Goal: Task Accomplishment & Management: Manage account settings

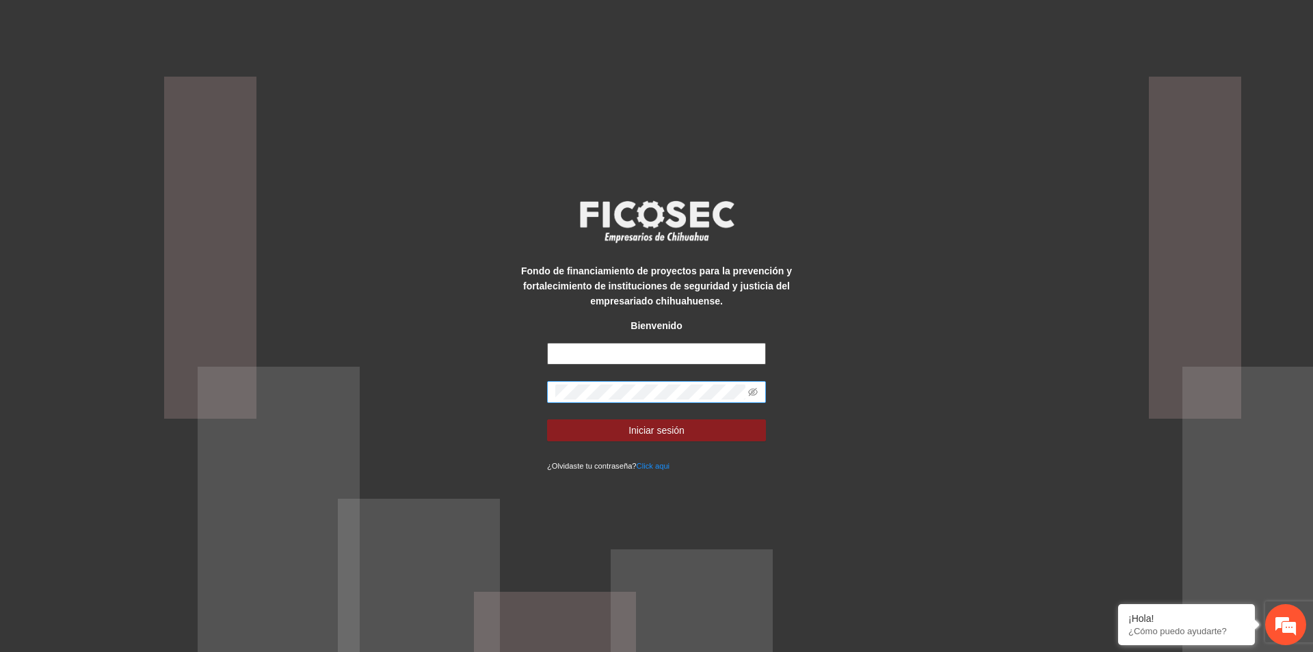
type input "**********"
click at [464, 405] on div "**********" at bounding box center [656, 326] width 1313 height 652
click at [507, 387] on div "**********" at bounding box center [656, 326] width 1313 height 652
click at [753, 391] on icon "eye-invisible" at bounding box center [753, 392] width 10 height 10
click at [586, 438] on button "Iniciar sesión" at bounding box center [656, 430] width 219 height 22
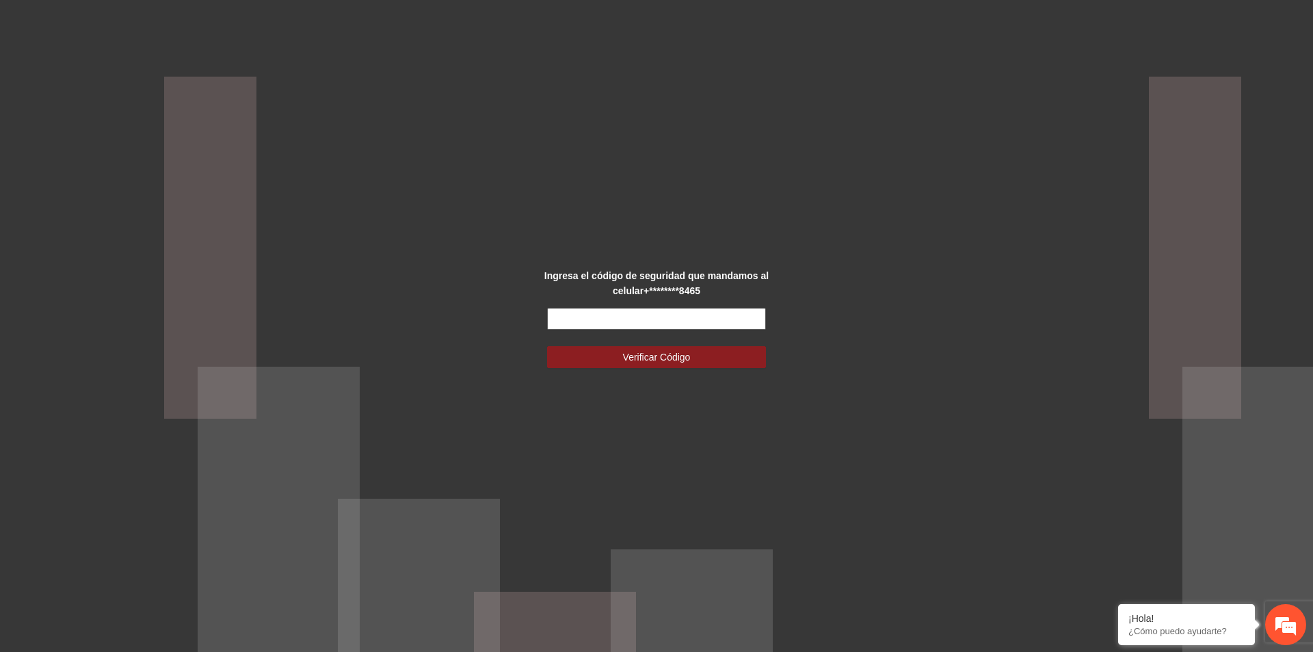
click at [626, 320] on input "text" at bounding box center [656, 319] width 219 height 22
click at [682, 326] on input "text" at bounding box center [656, 319] width 219 height 22
type input "******"
click at [653, 353] on span "Verificar Código" at bounding box center [657, 357] width 68 height 15
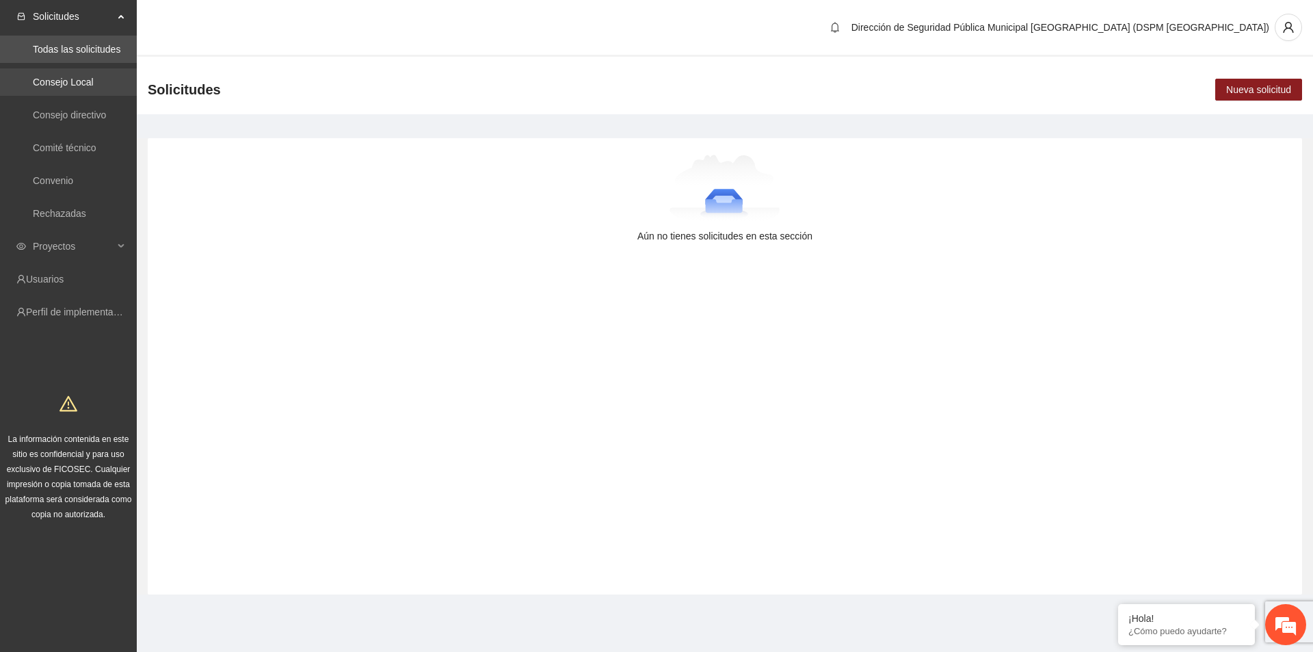
click at [72, 88] on link "Consejo Local" at bounding box center [63, 82] width 61 height 11
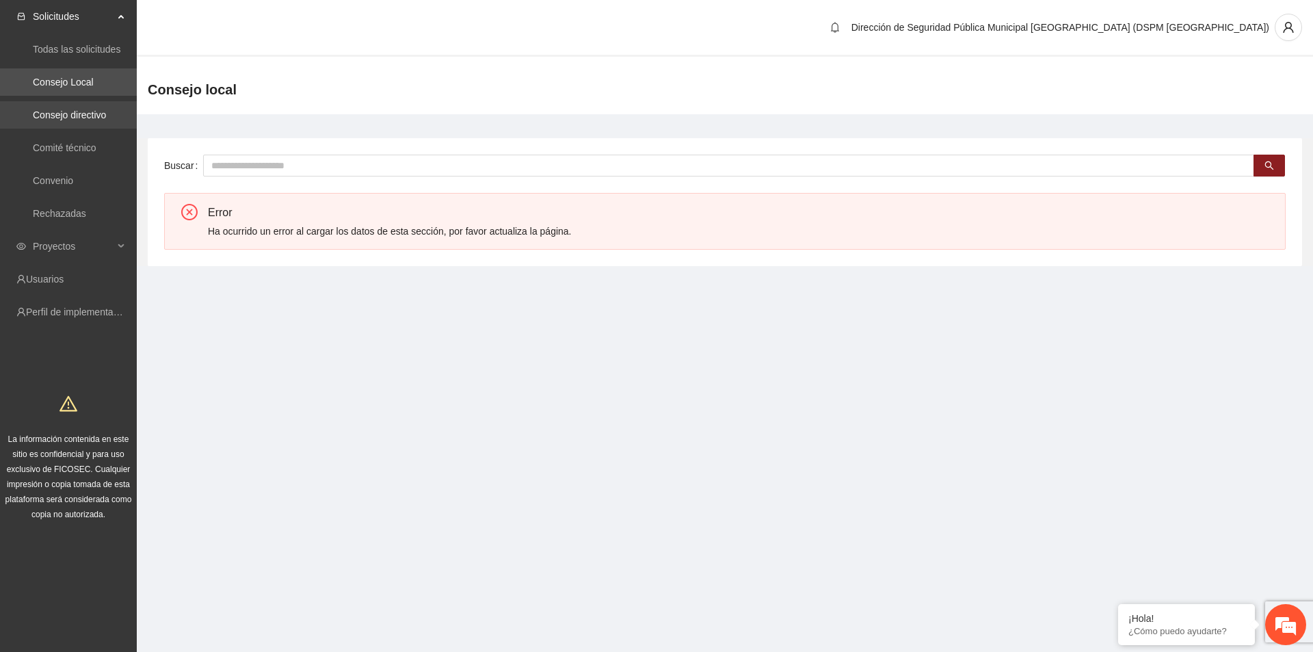
click at [75, 114] on link "Consejo directivo" at bounding box center [69, 114] width 73 height 11
click at [72, 145] on link "Comité técnico" at bounding box center [65, 147] width 64 height 11
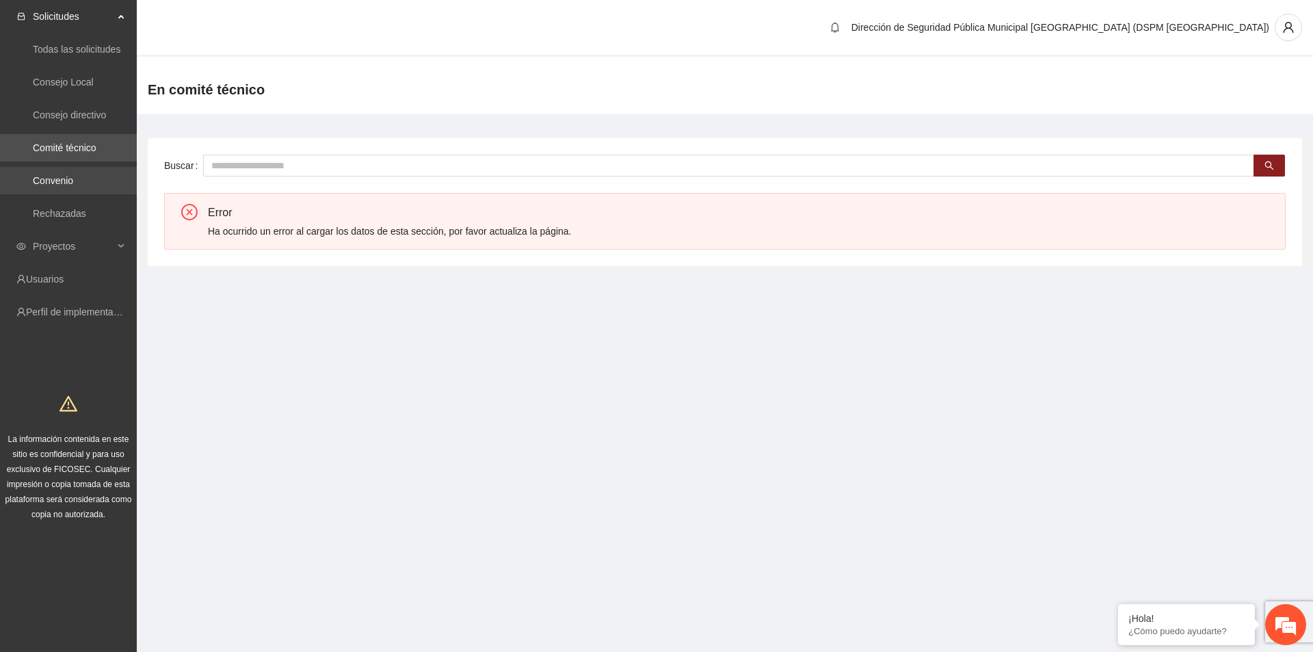
click at [68, 176] on link "Convenio" at bounding box center [53, 180] width 40 height 11
click at [64, 210] on link "Rechazadas" at bounding box center [59, 213] width 53 height 11
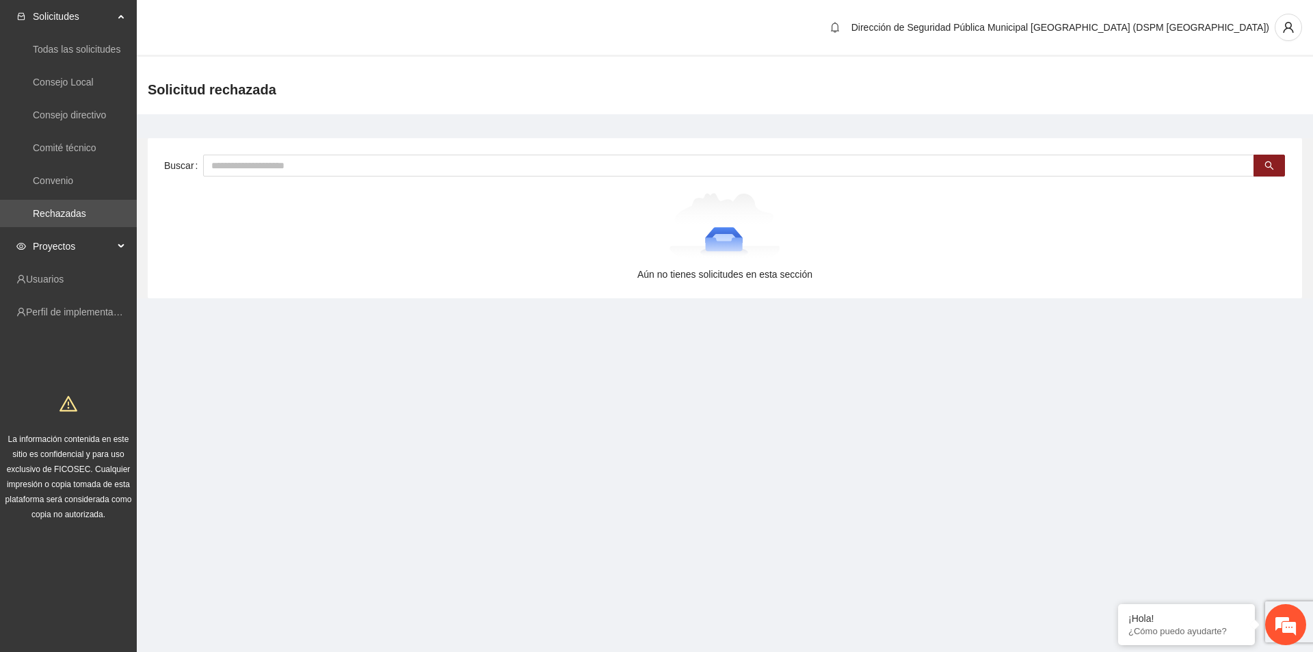
click at [62, 240] on span "Proyectos" at bounding box center [73, 246] width 81 height 27
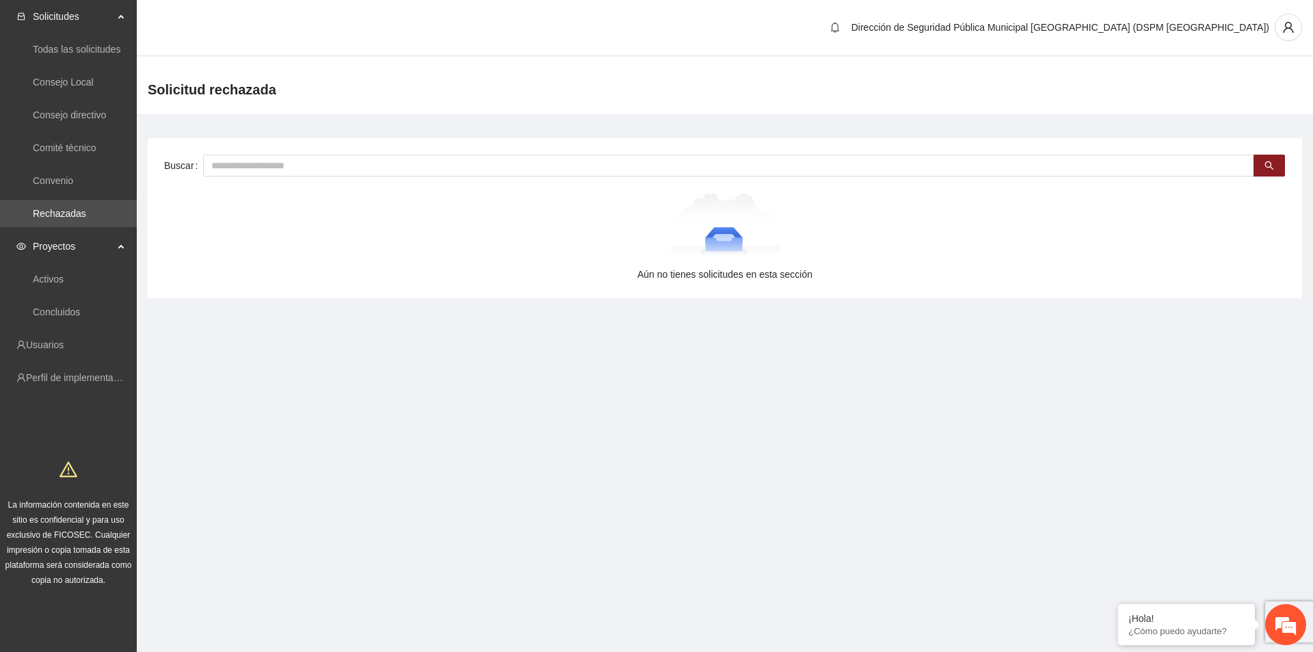
click at [62, 241] on span "Proyectos" at bounding box center [73, 246] width 81 height 27
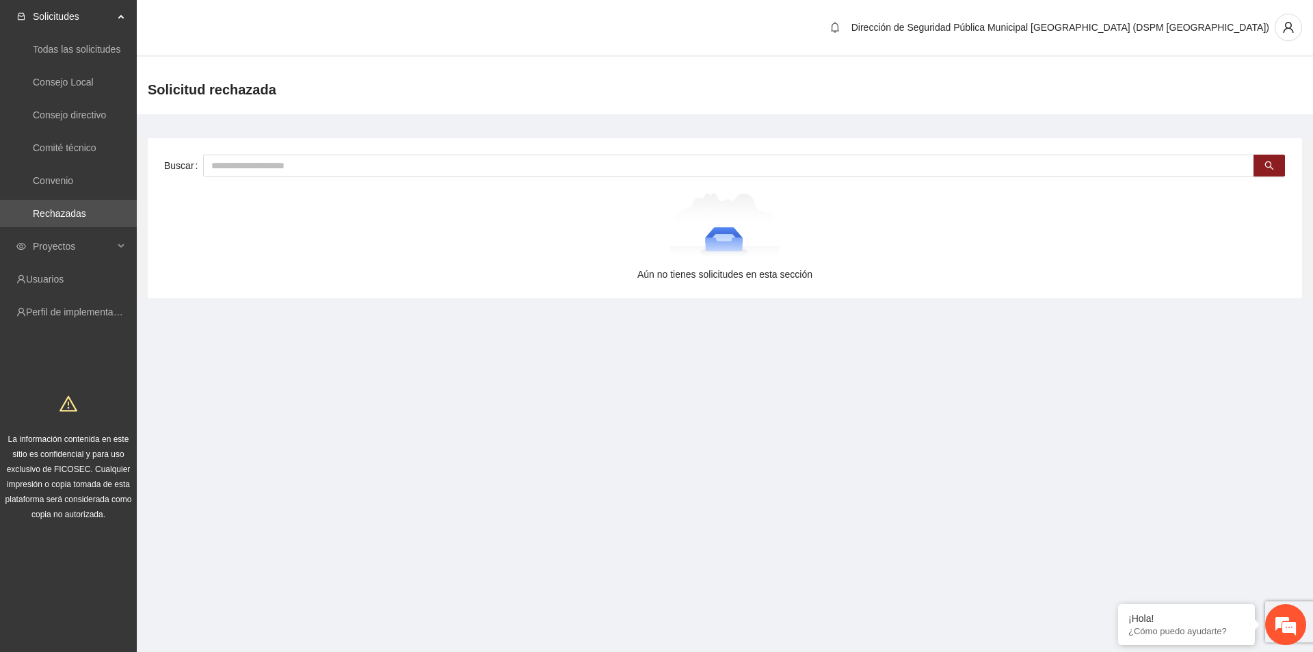
click at [38, 166] on ul "Todas las solicitudes Consejo Local Consejo directivo Comité técnico Convenio R…" at bounding box center [68, 131] width 137 height 197
click at [47, 178] on link "Convenio" at bounding box center [53, 180] width 40 height 11
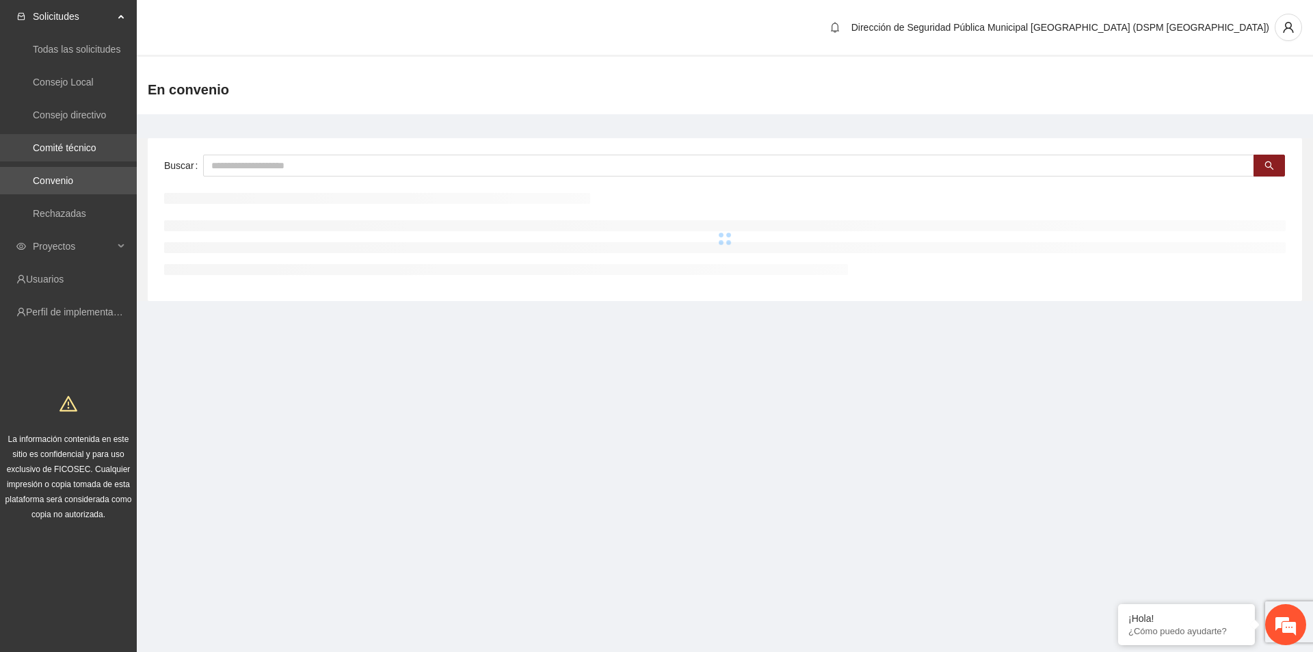
click at [56, 153] on link "Comité técnico" at bounding box center [65, 147] width 64 height 11
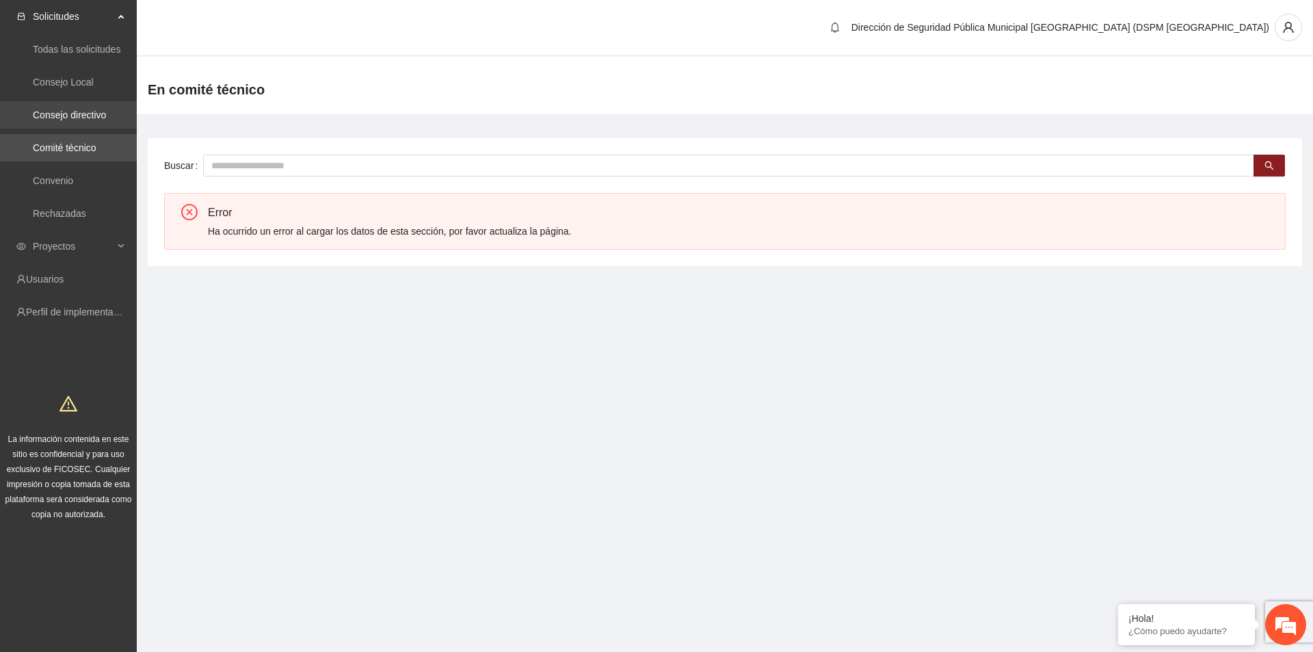
click at [68, 119] on link "Consejo directivo" at bounding box center [69, 114] width 73 height 11
click at [79, 77] on link "Consejo Local" at bounding box center [63, 82] width 61 height 11
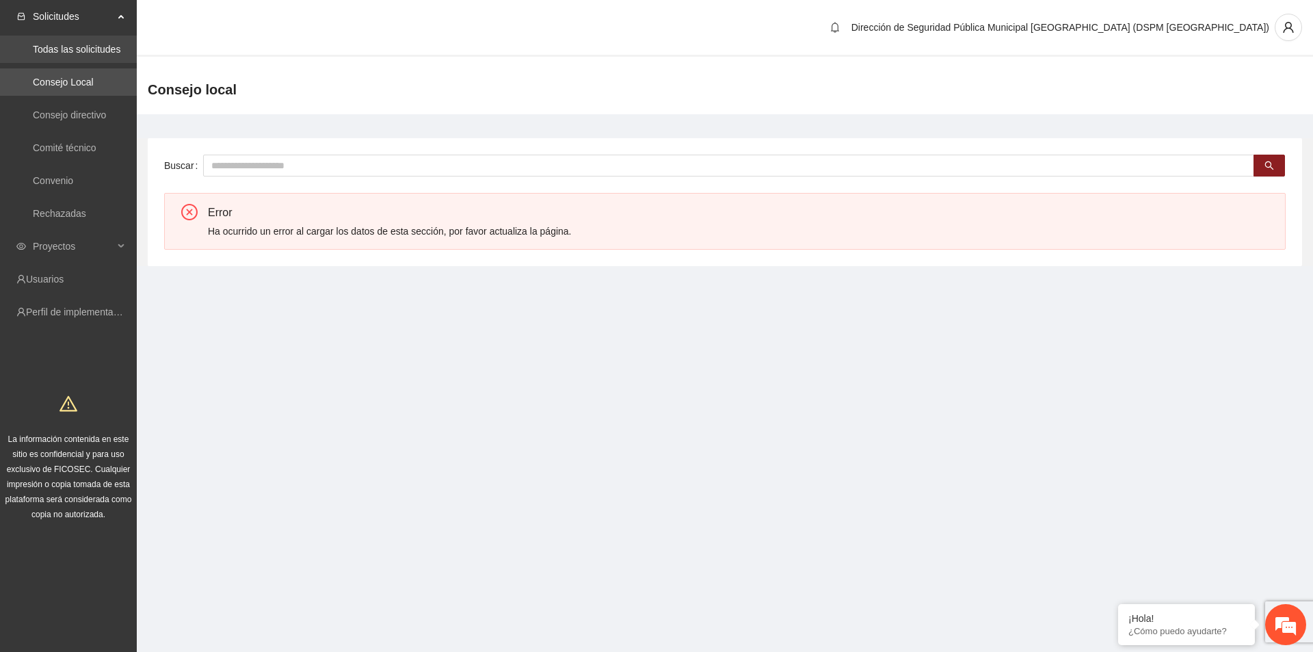
click at [84, 47] on link "Todas las solicitudes" at bounding box center [77, 49] width 88 height 11
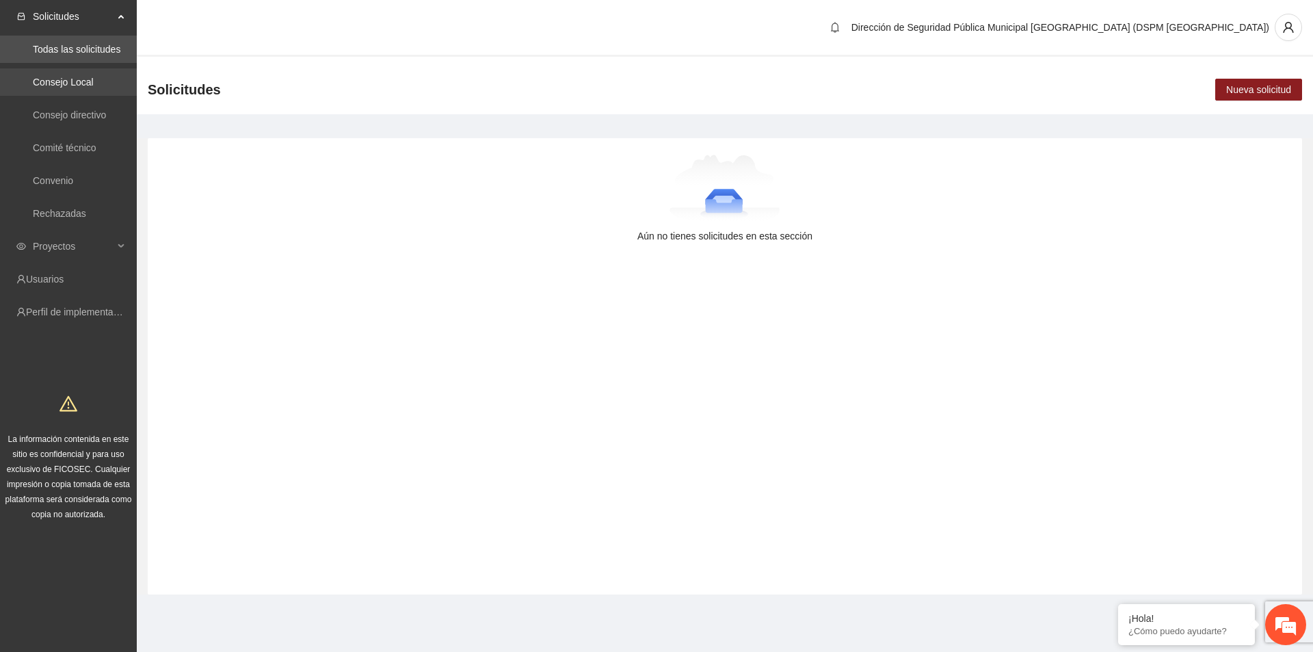
click at [92, 79] on link "Consejo Local" at bounding box center [63, 82] width 61 height 11
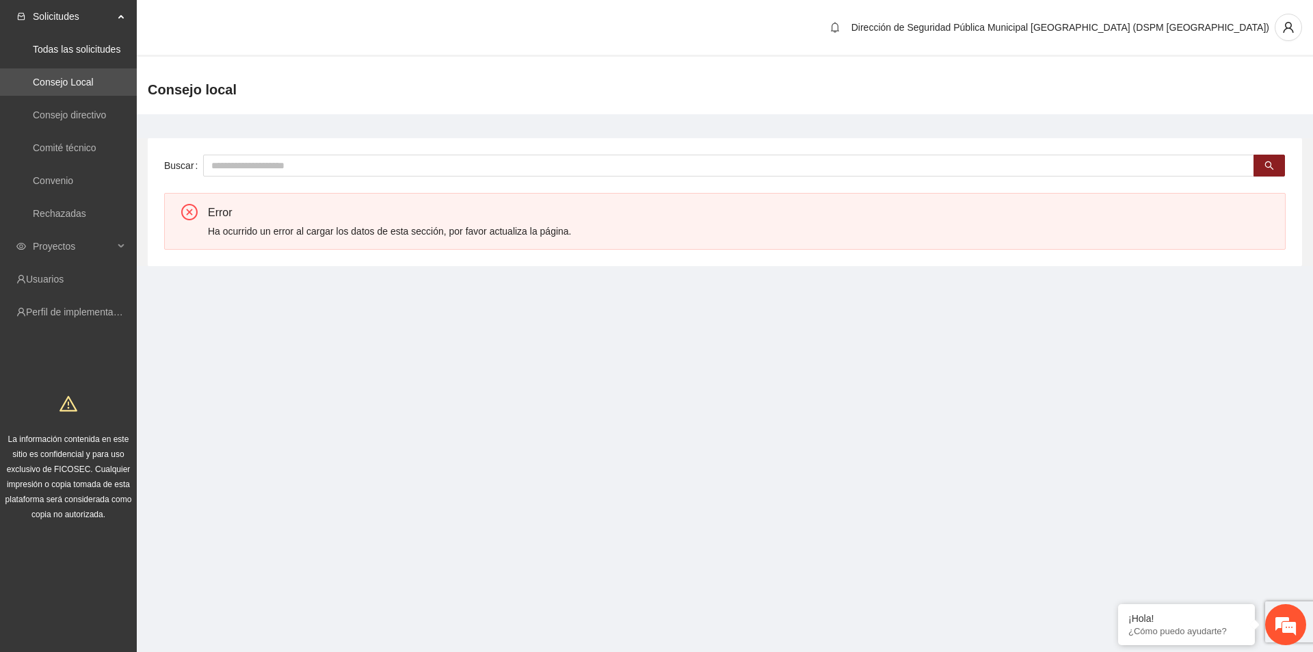
click at [123, 15] on icon at bounding box center [122, 15] width 7 height 0
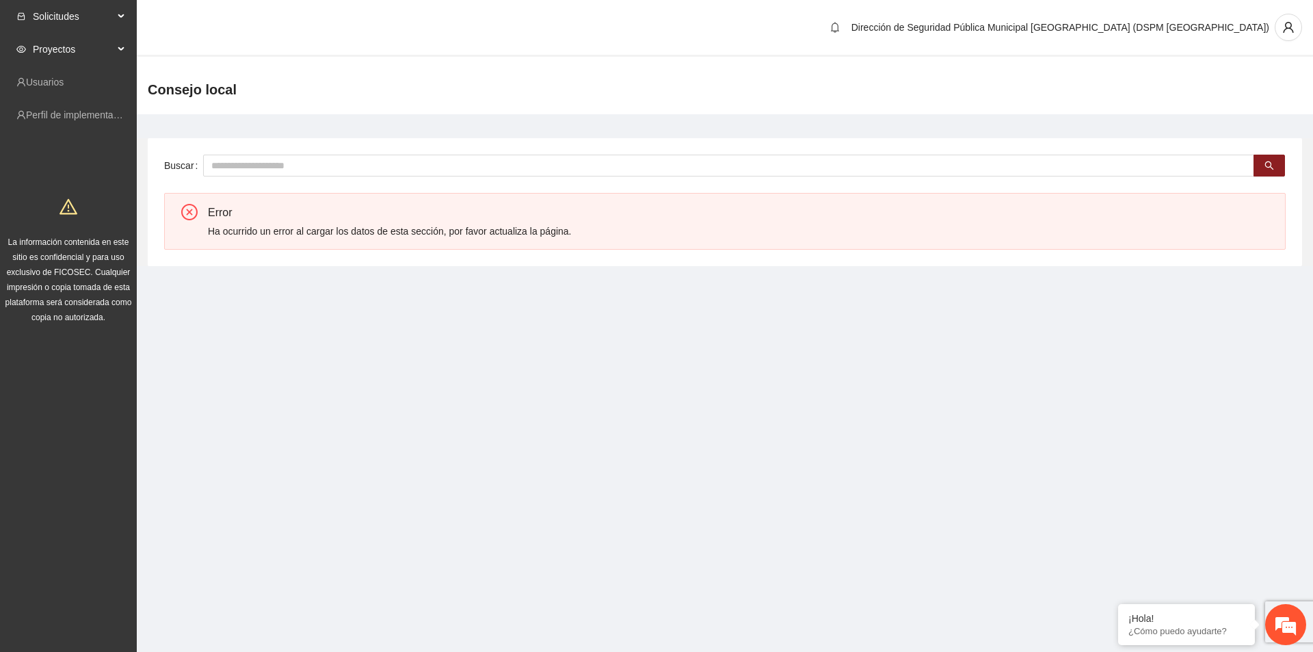
click at [113, 49] on span "Proyectos" at bounding box center [73, 49] width 81 height 27
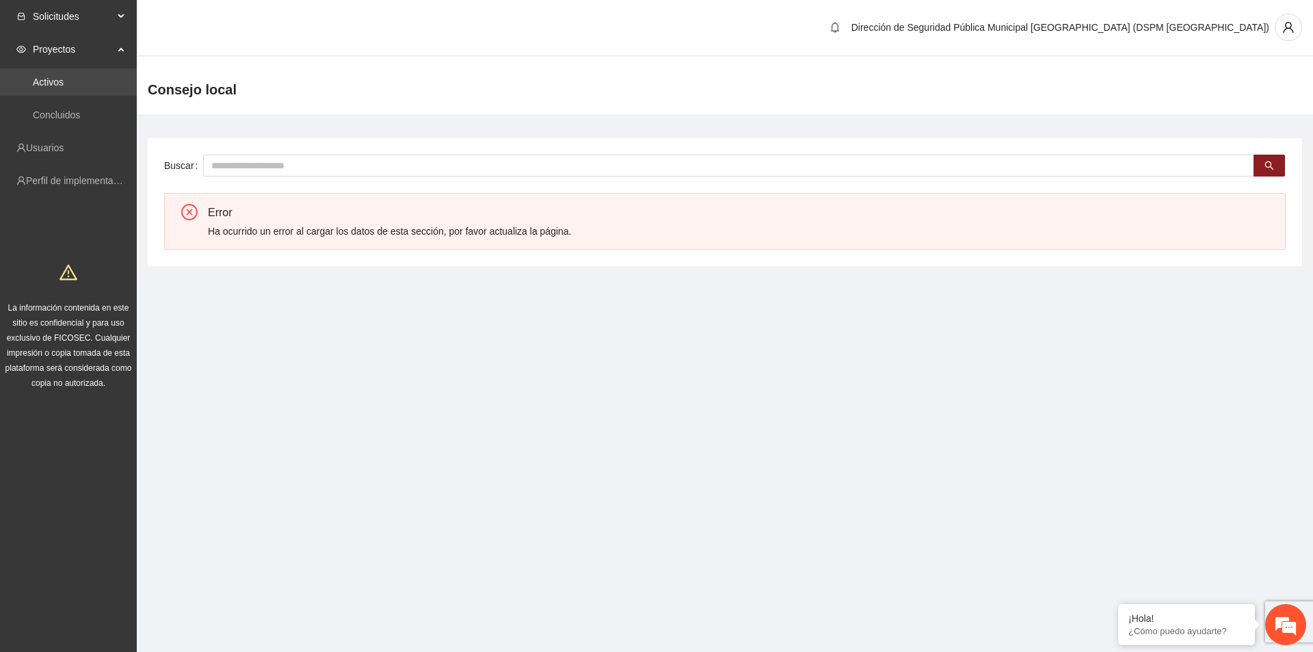
click at [64, 81] on link "Activos" at bounding box center [48, 82] width 31 height 11
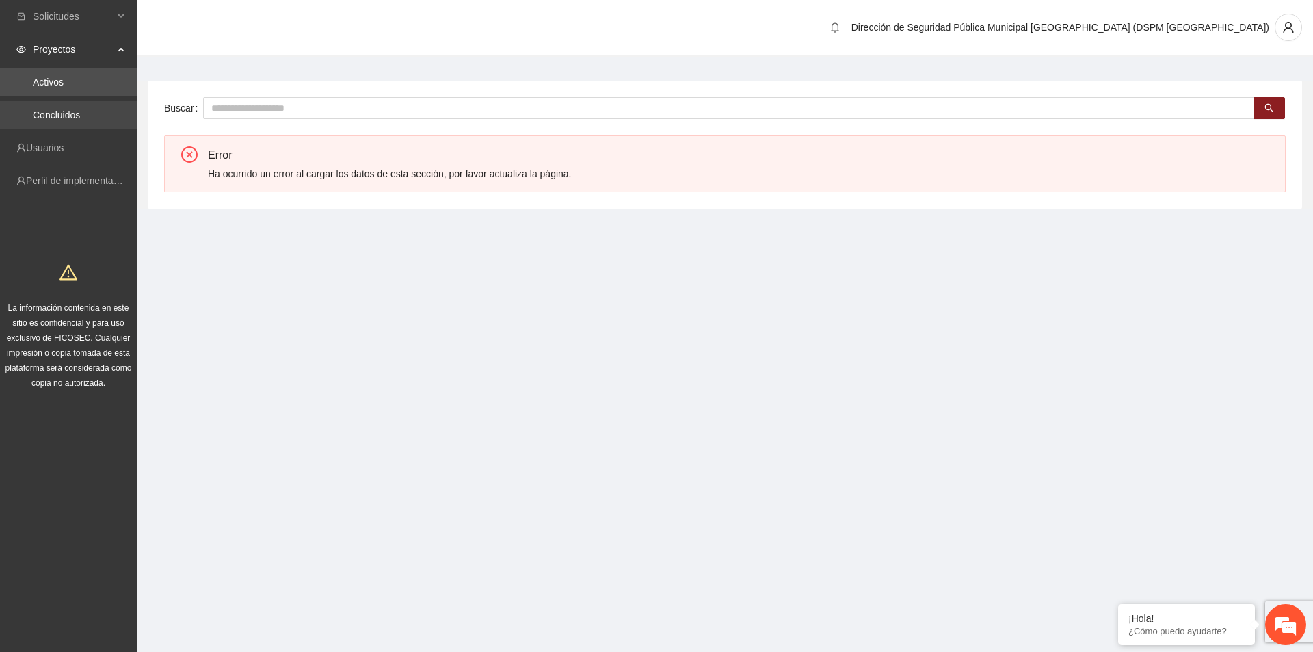
click at [73, 109] on link "Concluidos" at bounding box center [56, 114] width 47 height 11
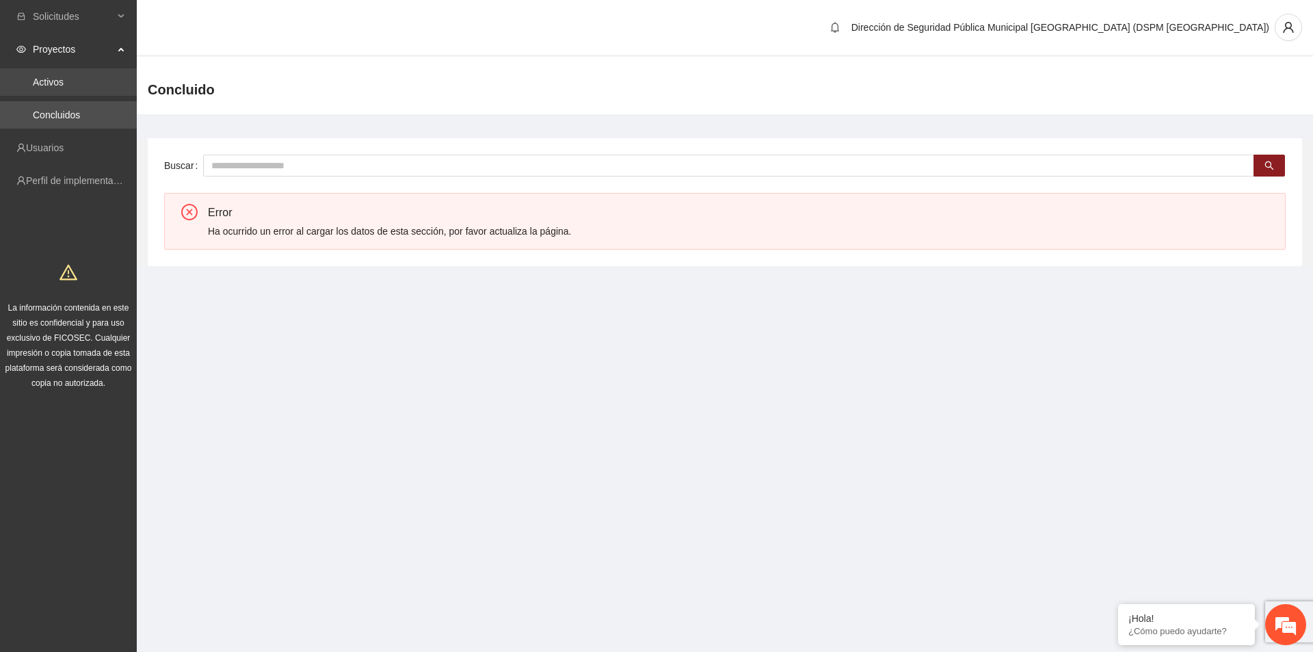
click at [64, 88] on link "Activos" at bounding box center [48, 82] width 31 height 11
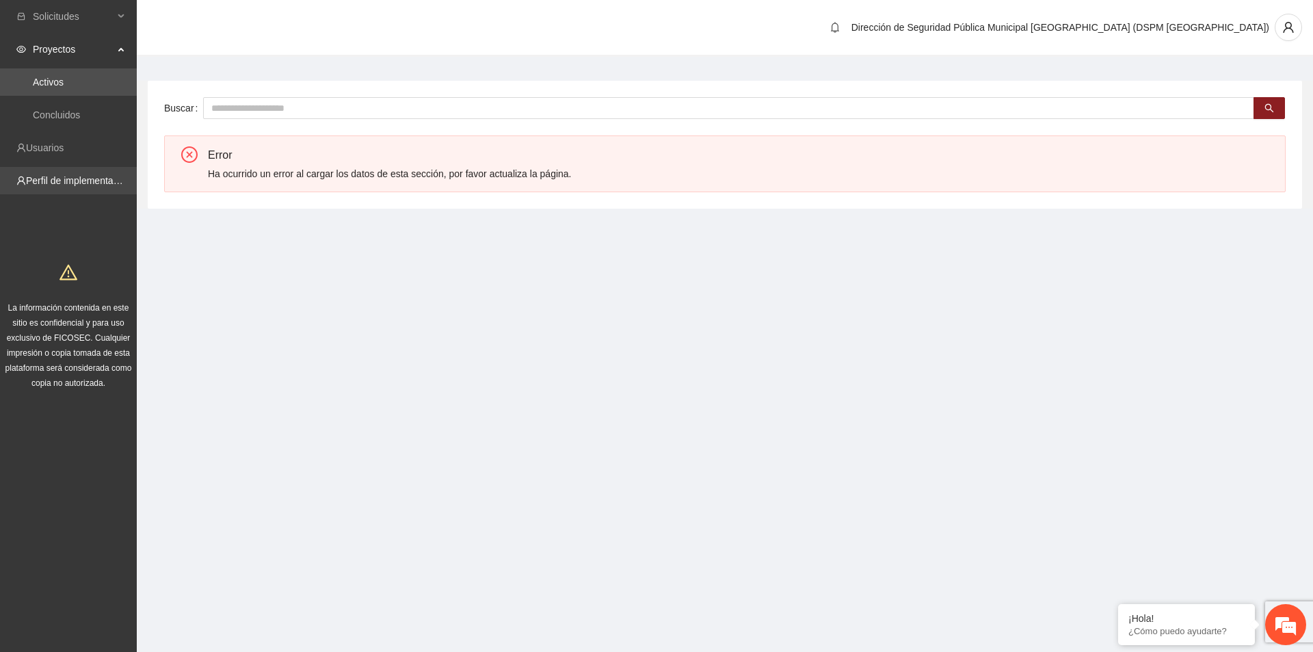
click at [61, 185] on link "Perfil de implementadora" at bounding box center [79, 180] width 107 height 11
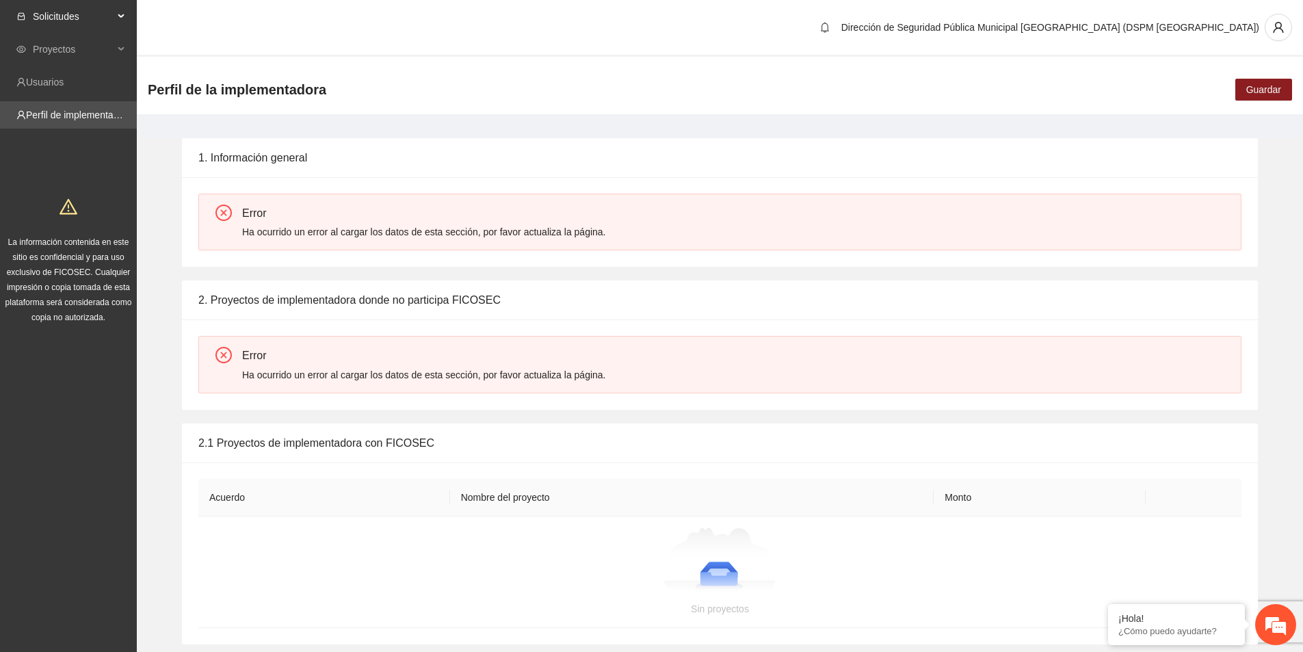
click at [71, 18] on span "Solicitudes" at bounding box center [73, 16] width 81 height 27
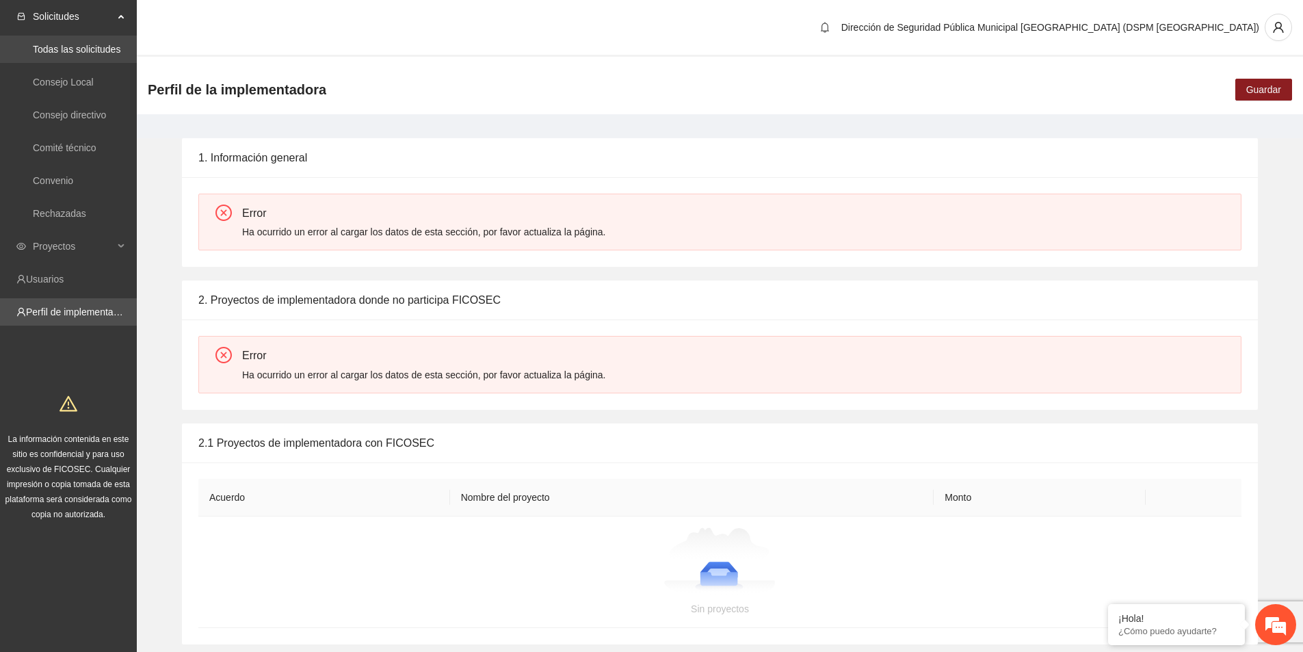
click at [79, 55] on link "Todas las solicitudes" at bounding box center [77, 49] width 88 height 11
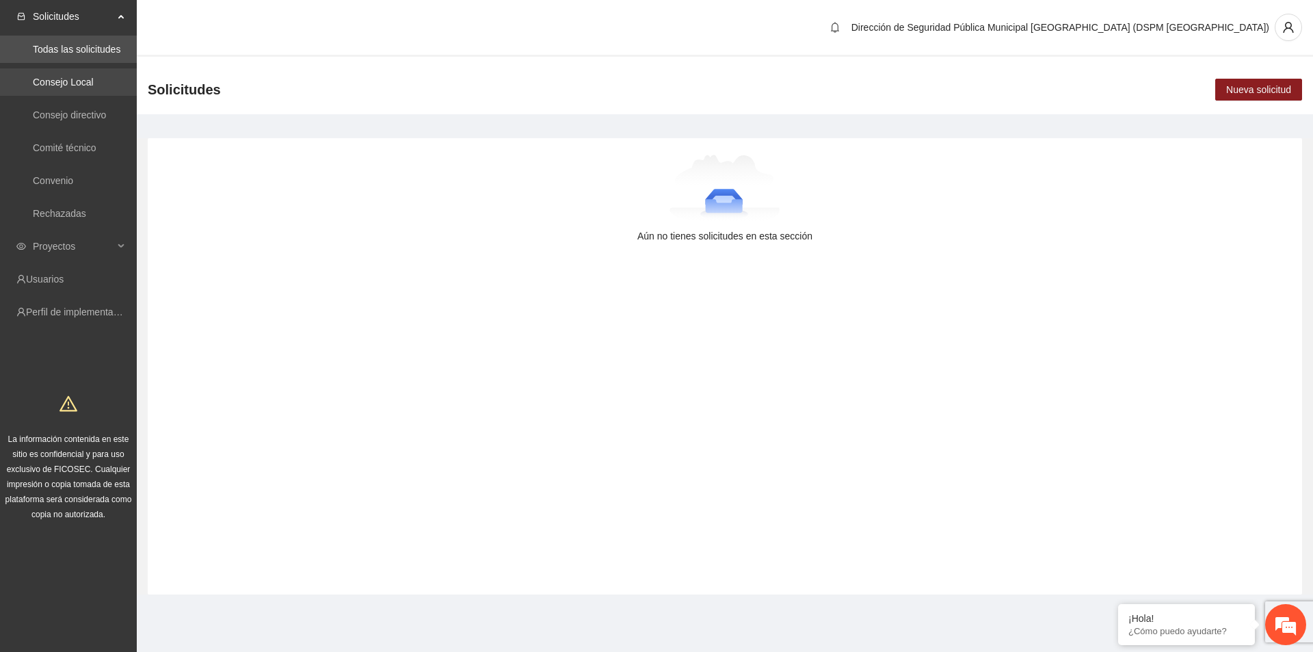
click at [77, 82] on link "Consejo Local" at bounding box center [63, 82] width 61 height 11
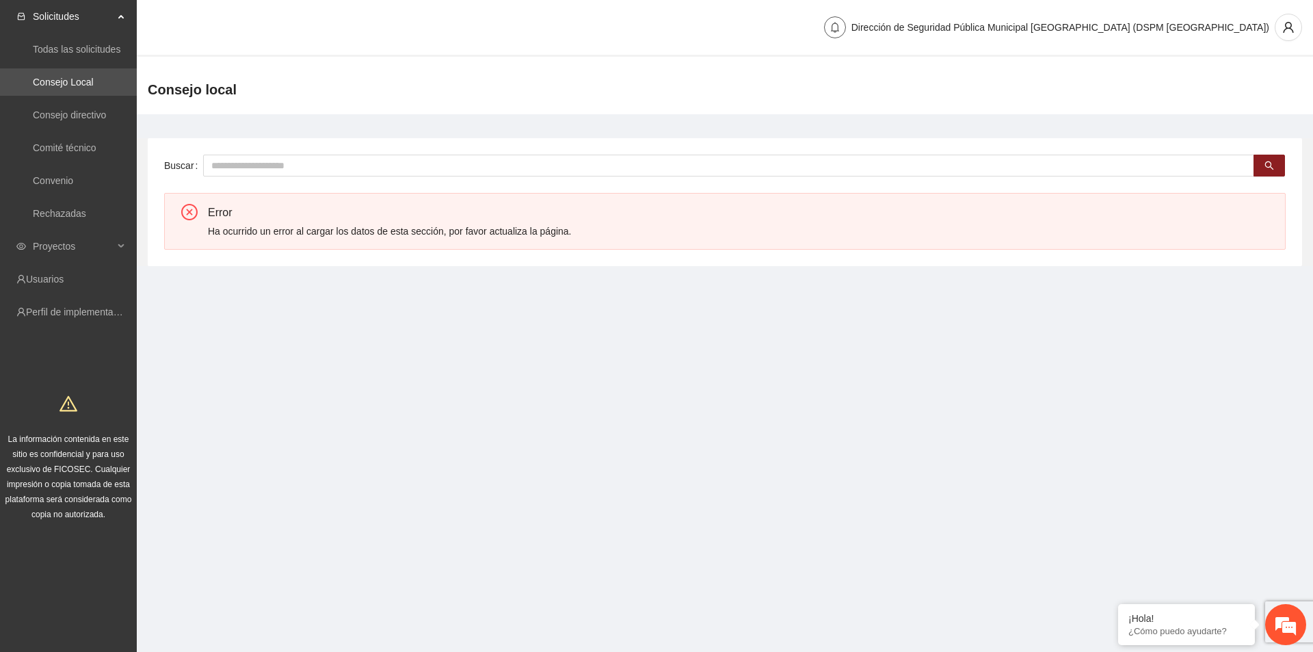
click at [839, 29] on icon "bell" at bounding box center [835, 27] width 8 height 11
click at [1285, 31] on icon "user" at bounding box center [1288, 27] width 12 height 12
click at [1264, 61] on span "Cambio de Télefono" at bounding box center [1253, 57] width 86 height 15
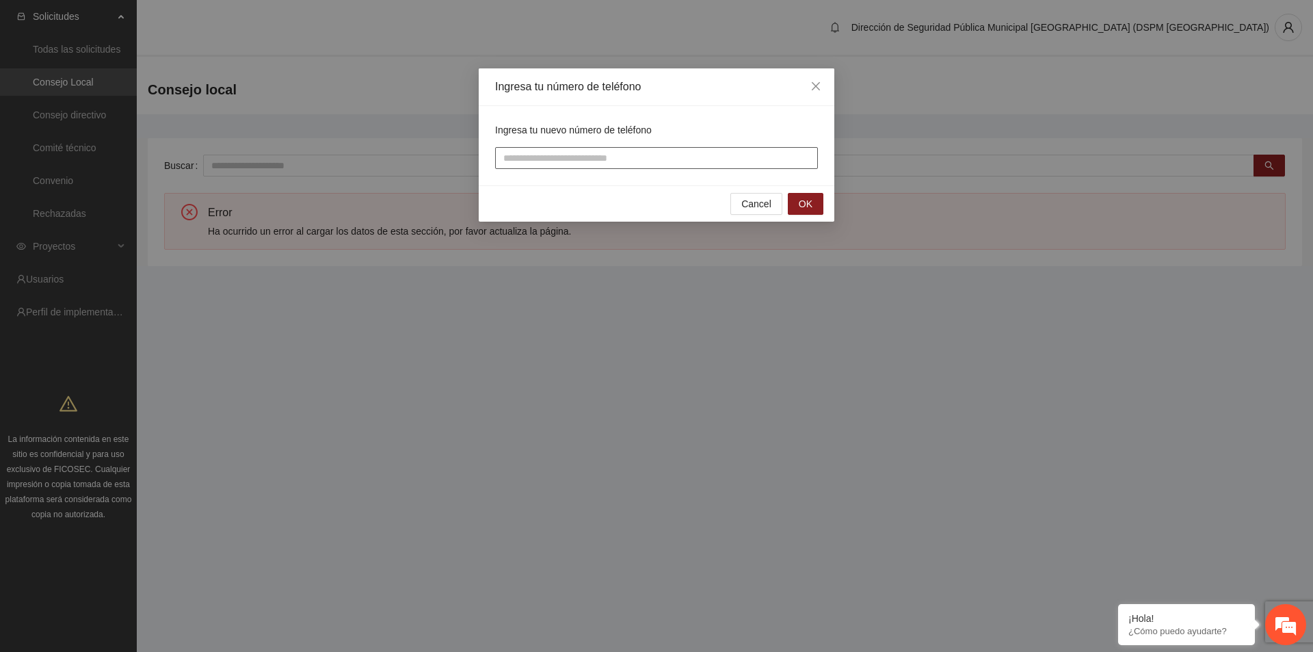
click at [787, 159] on input "tel" at bounding box center [656, 158] width 323 height 22
type input "**********"
click at [811, 211] on span "OK" at bounding box center [806, 203] width 14 height 15
click at [642, 161] on input "text" at bounding box center [656, 158] width 323 height 22
type input "******"
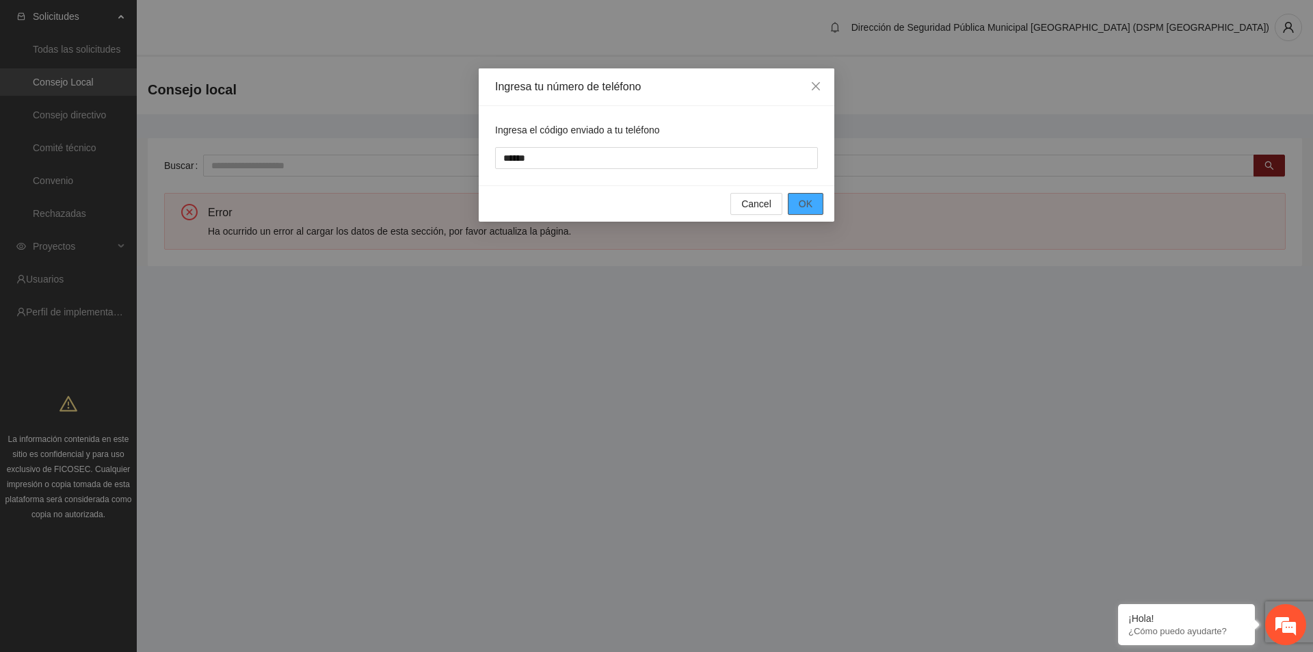
click at [799, 199] on button "OK" at bounding box center [806, 204] width 36 height 22
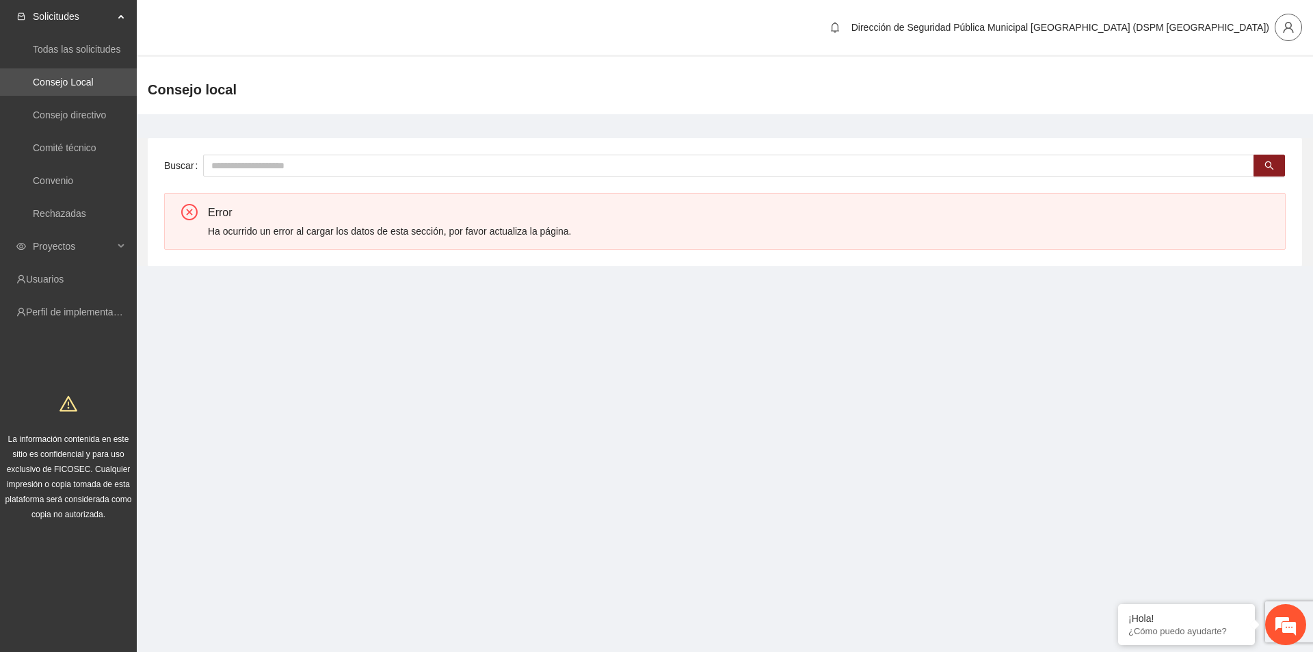
click at [1290, 25] on icon "user" at bounding box center [1288, 27] width 12 height 12
click at [77, 54] on link "Todas las solicitudes" at bounding box center [77, 49] width 88 height 11
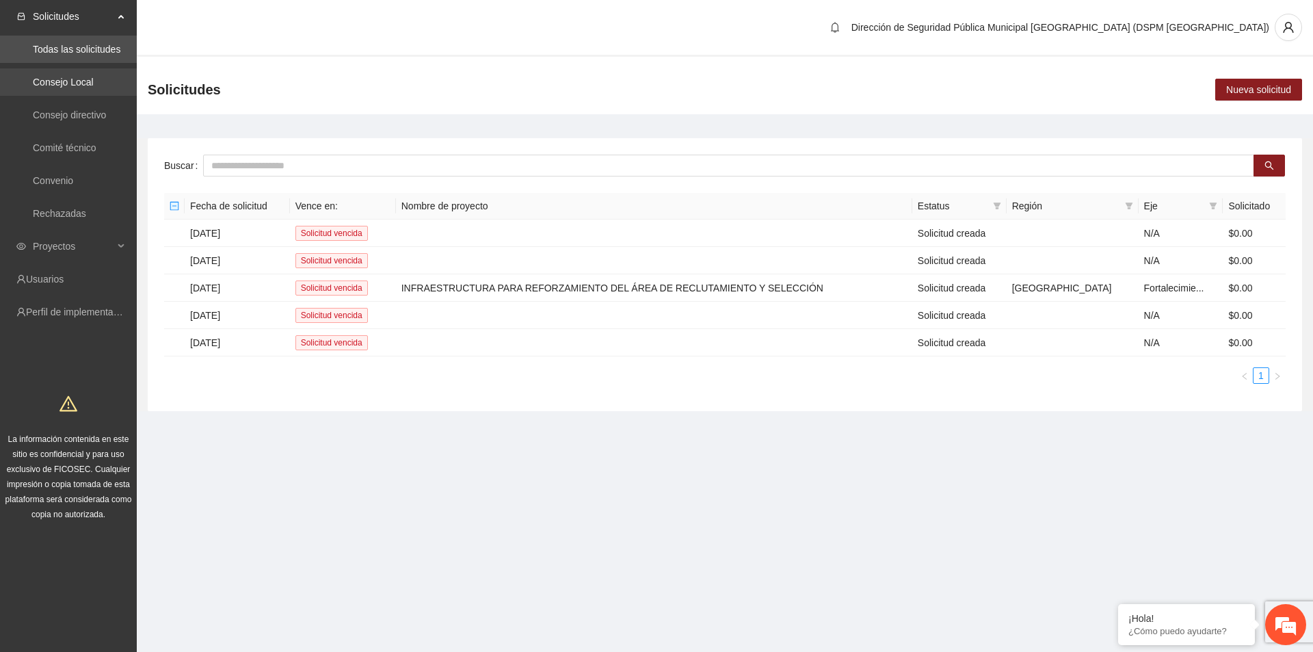
click at [77, 77] on link "Consejo Local" at bounding box center [63, 82] width 61 height 11
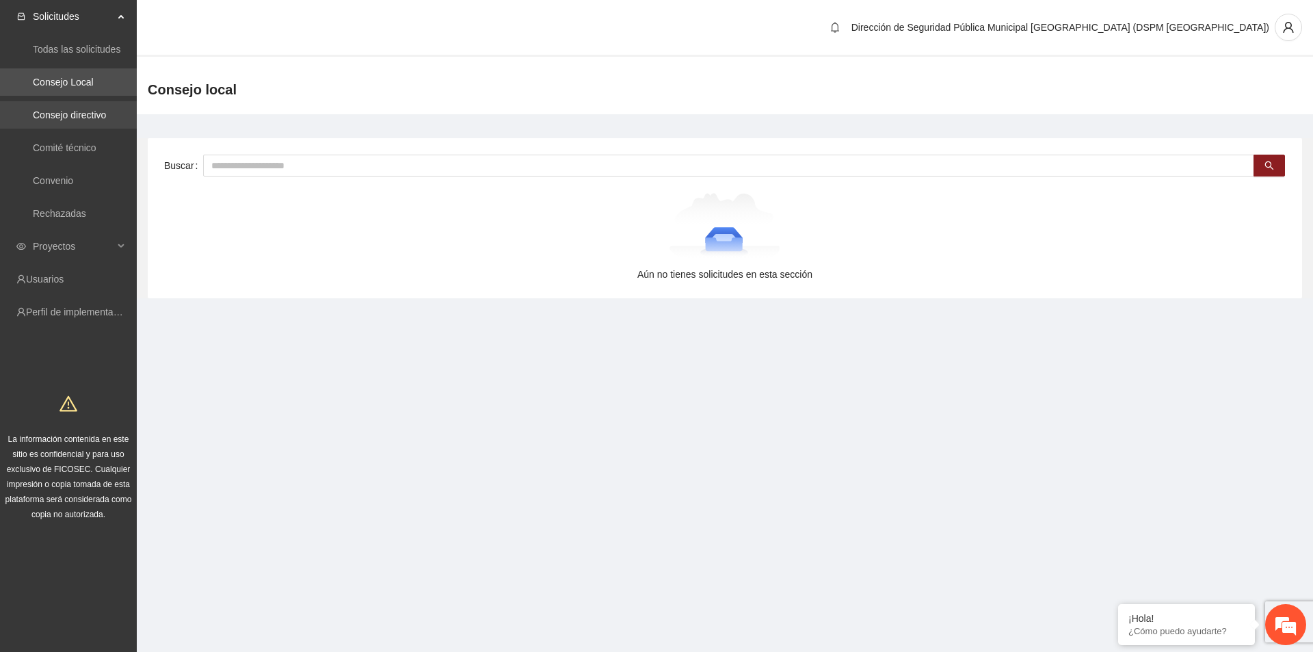
click at [98, 115] on link "Consejo directivo" at bounding box center [69, 114] width 73 height 11
click at [94, 152] on link "Comité técnico" at bounding box center [65, 147] width 64 height 11
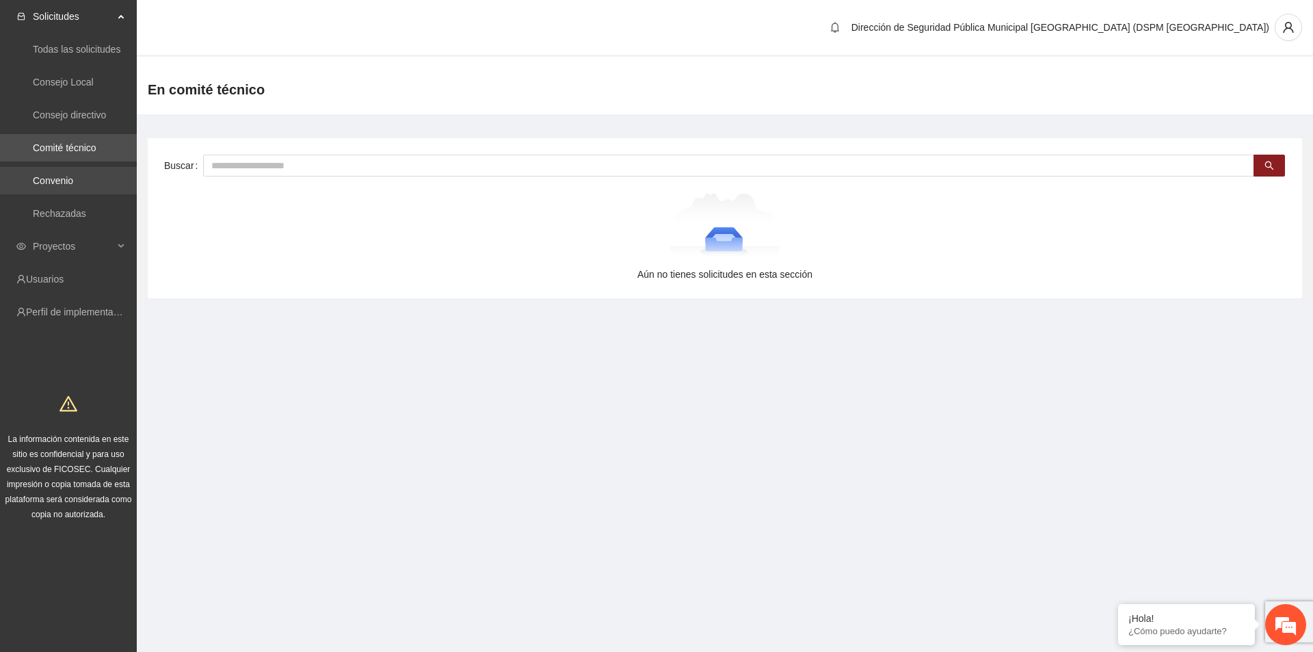
click at [73, 175] on link "Convenio" at bounding box center [53, 180] width 40 height 11
click at [86, 211] on link "Rechazadas" at bounding box center [59, 213] width 53 height 11
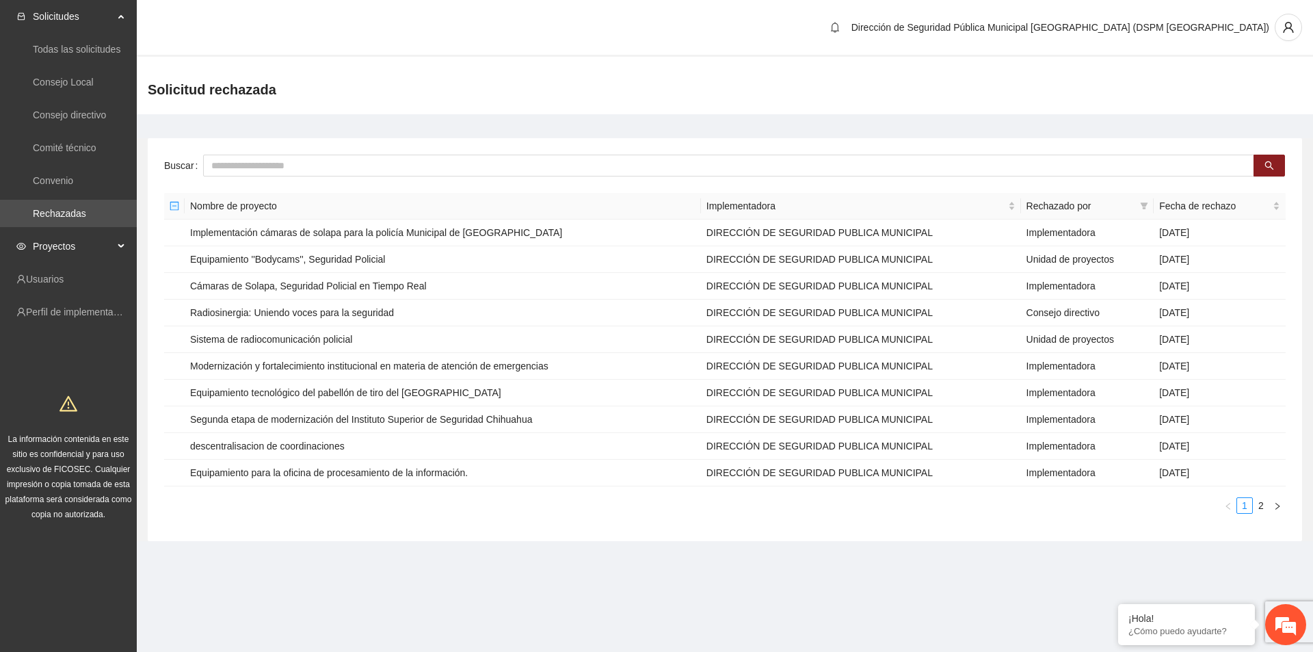
click at [116, 233] on div "Proyectos" at bounding box center [68, 246] width 137 height 27
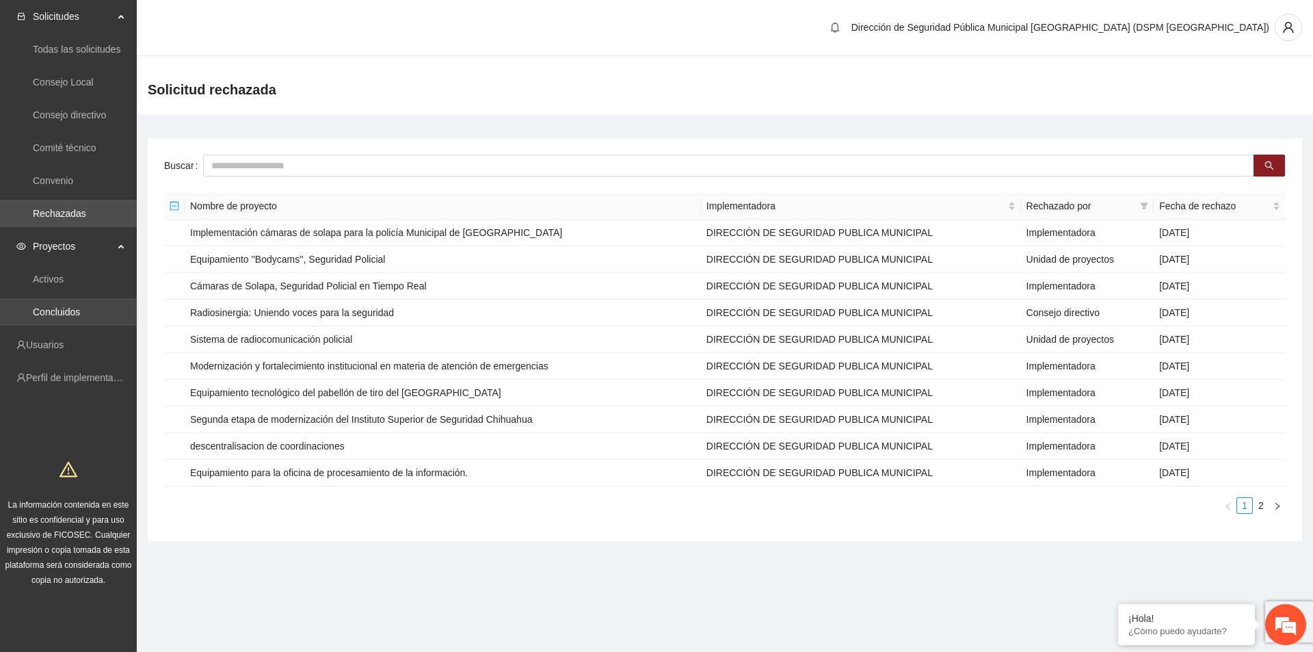
click at [80, 307] on link "Concluidos" at bounding box center [56, 311] width 47 height 11
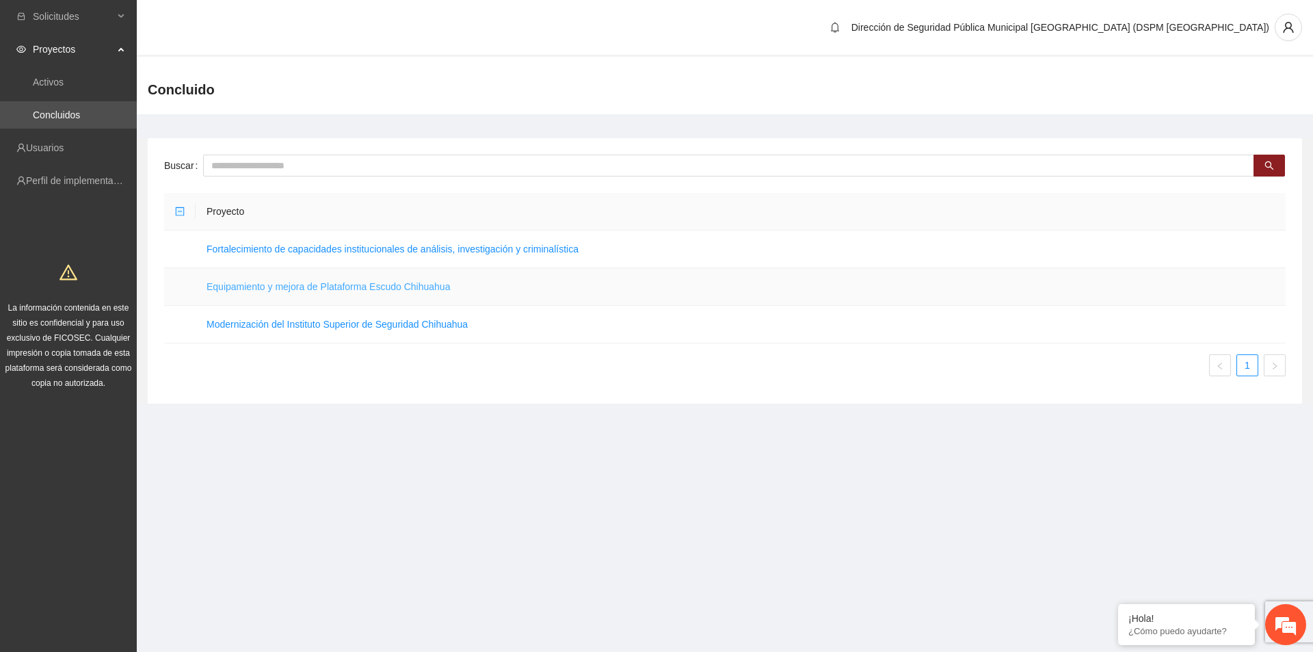
click at [252, 289] on link "Equipamiento y mejora de Plataforma Escudo Chihuahua" at bounding box center [328, 286] width 243 height 11
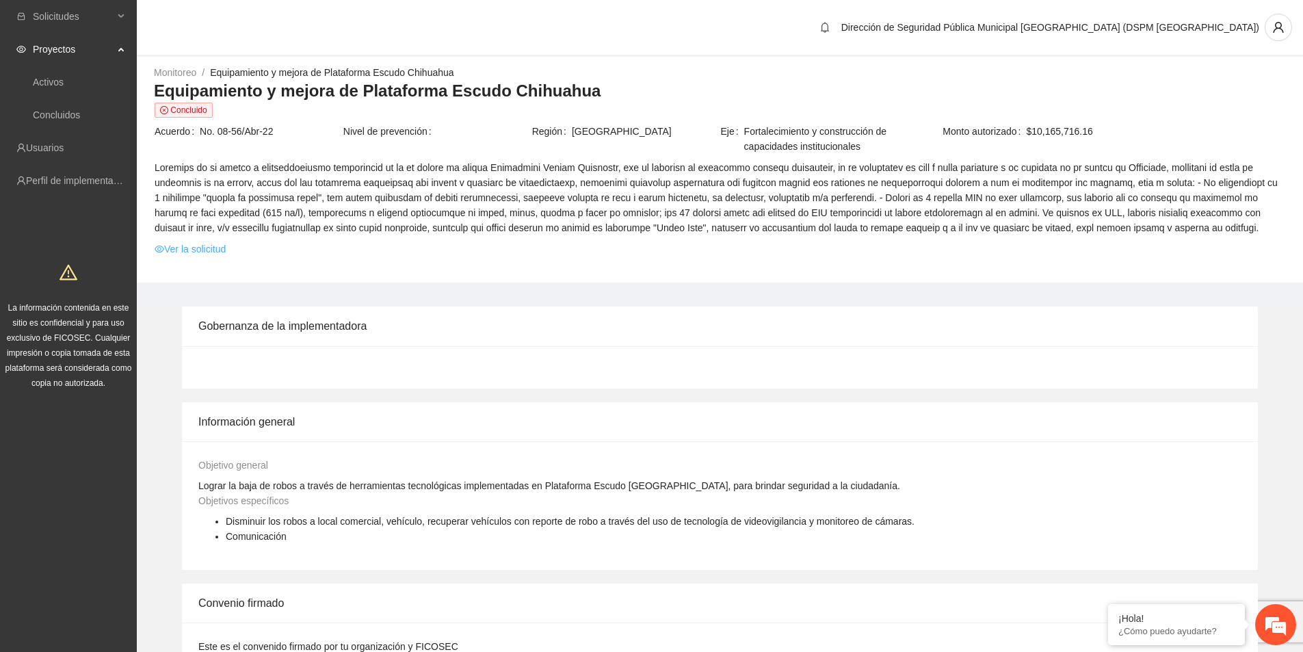
click at [213, 251] on link "Ver la solicitud" at bounding box center [190, 248] width 71 height 15
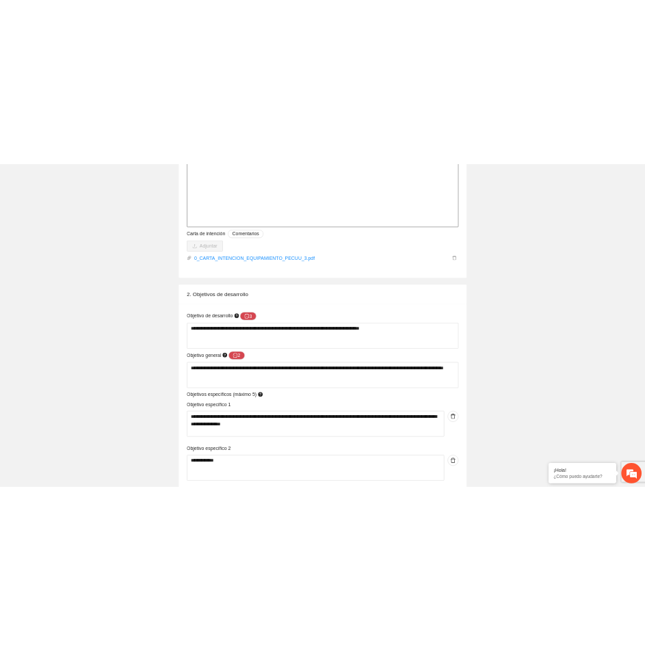
scroll to position [1109, 0]
